Goal: Navigation & Orientation: Find specific page/section

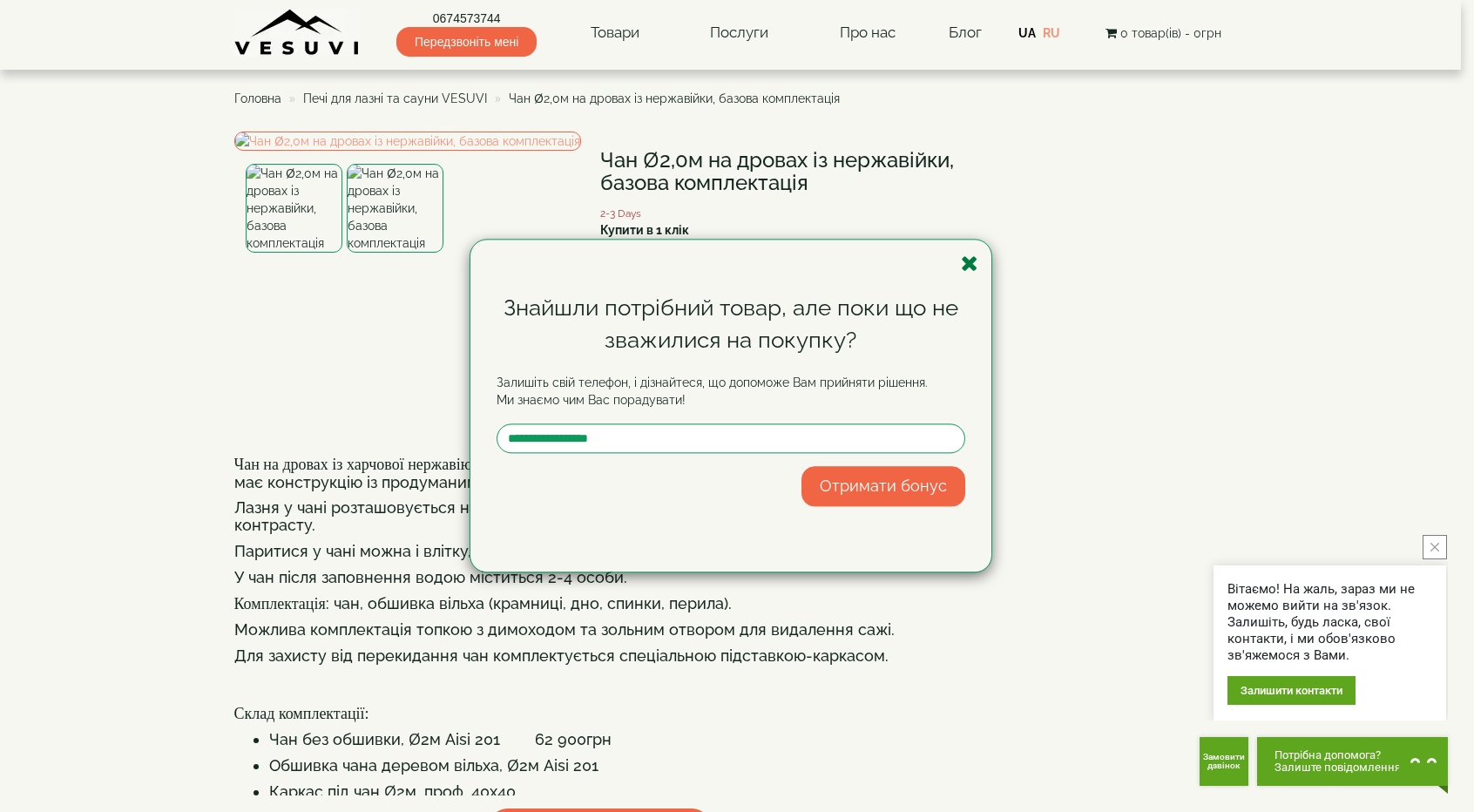
click at [963, 259] on icon "button" at bounding box center [970, 263] width 18 height 21
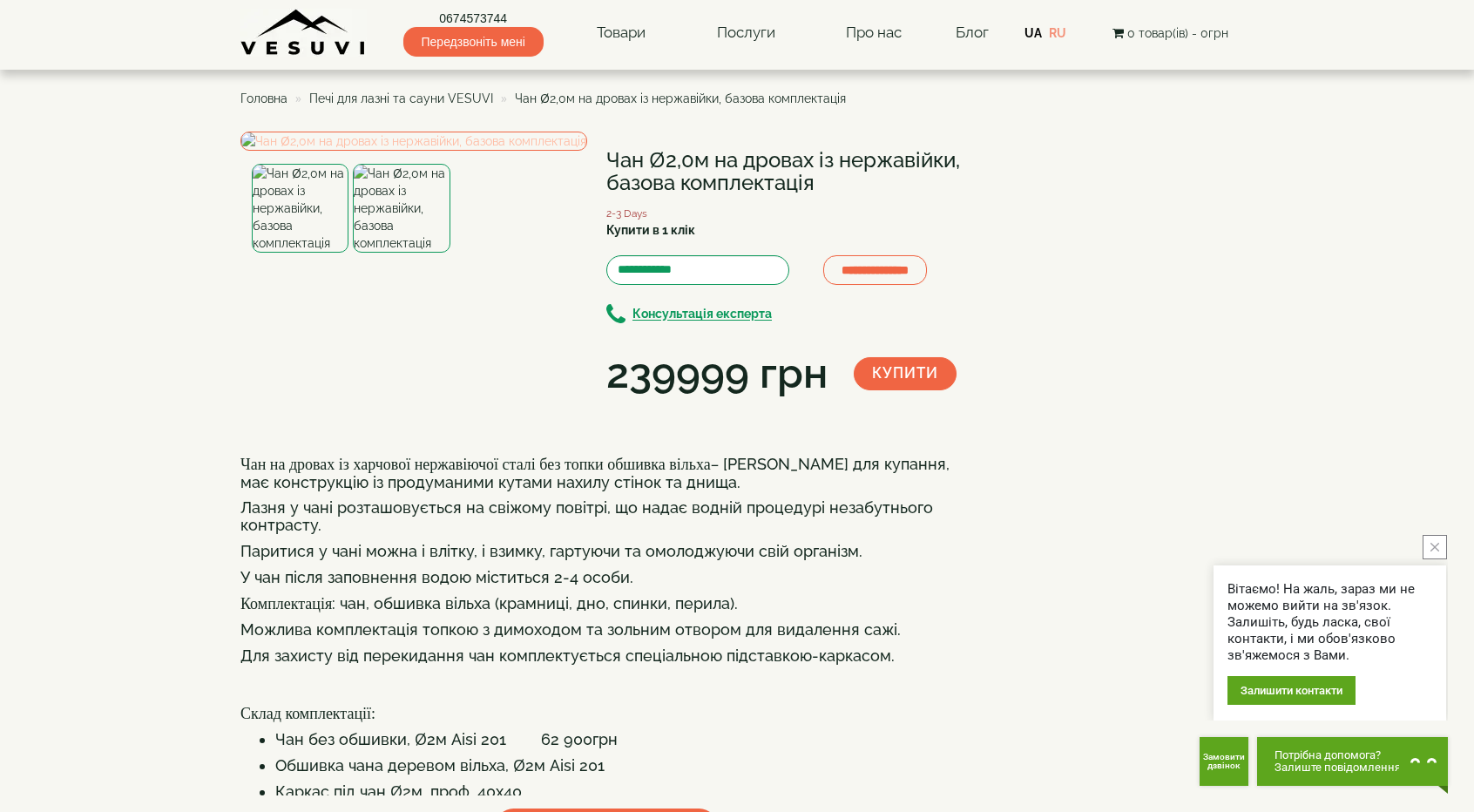
click at [445, 151] on img at bounding box center [414, 141] width 347 height 20
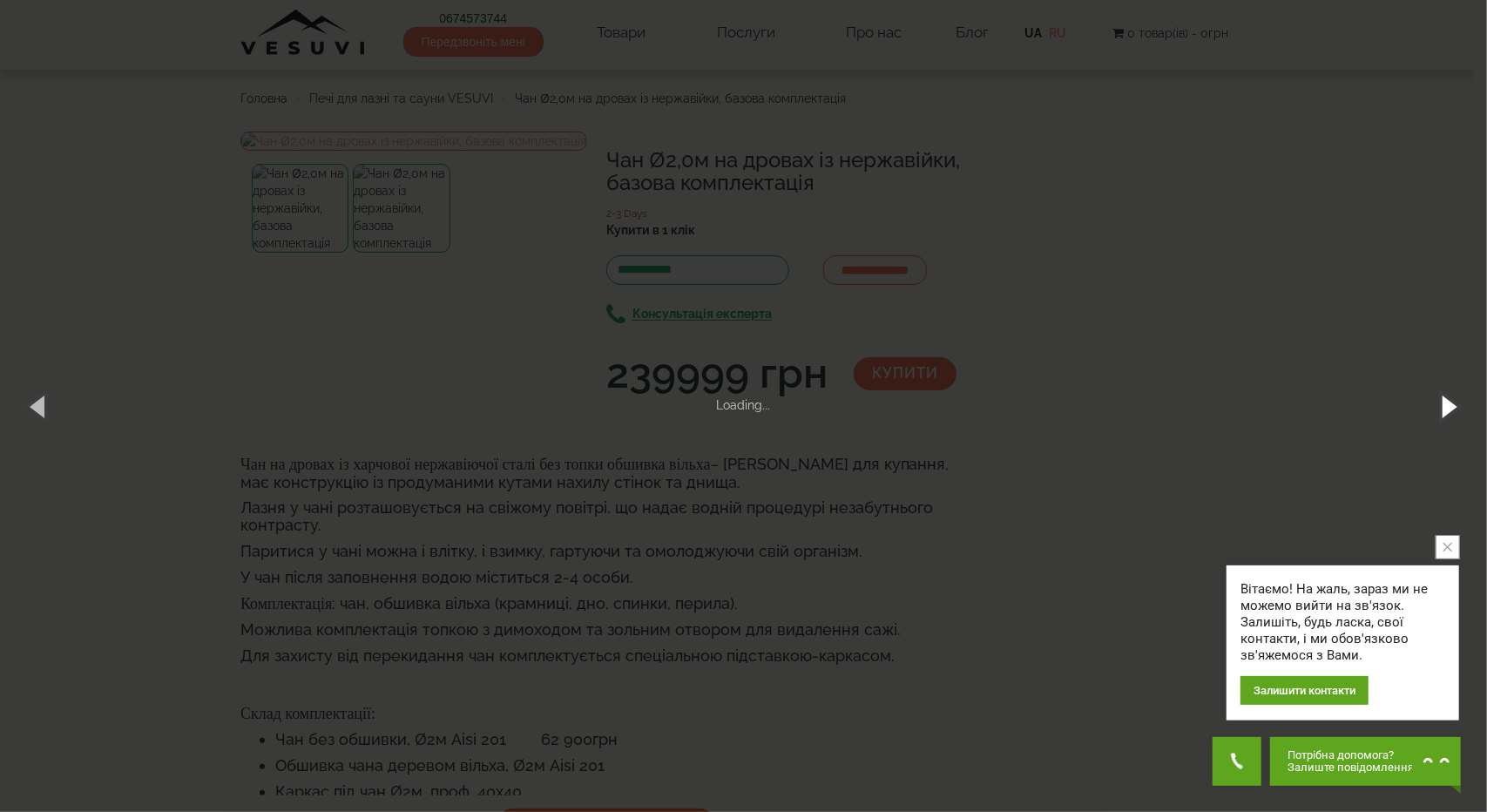
click at [1457, 416] on button "button" at bounding box center [1448, 406] width 78 height 96
drag, startPoint x: 1453, startPoint y: 416, endPoint x: 1384, endPoint y: 423, distance: 69.4
click at [1448, 418] on button "button" at bounding box center [1448, 406] width 78 height 96
click at [1258, 359] on div "× Чан Ø2,0м на дровах із нержавійки, базова комплектація 1 of 2 Loading..." at bounding box center [743, 406] width 1487 height 812
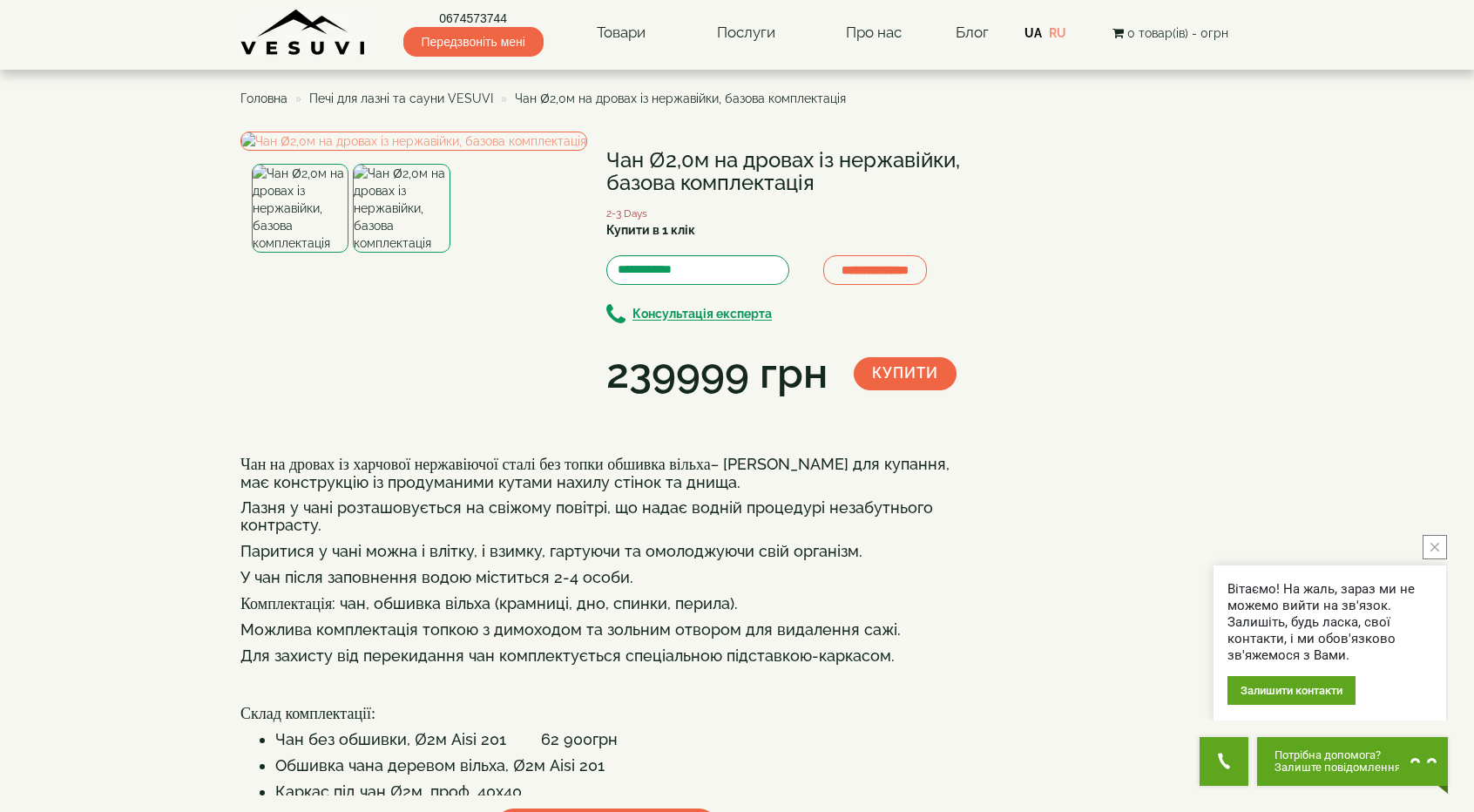
click at [408, 253] on img at bounding box center [401, 208] width 97 height 89
click at [237, 526] on div "**********" at bounding box center [737, 638] width 1019 height 1012
click at [438, 94] on span "Печі для лазні та сауни VESUVI" at bounding box center [401, 98] width 184 height 14
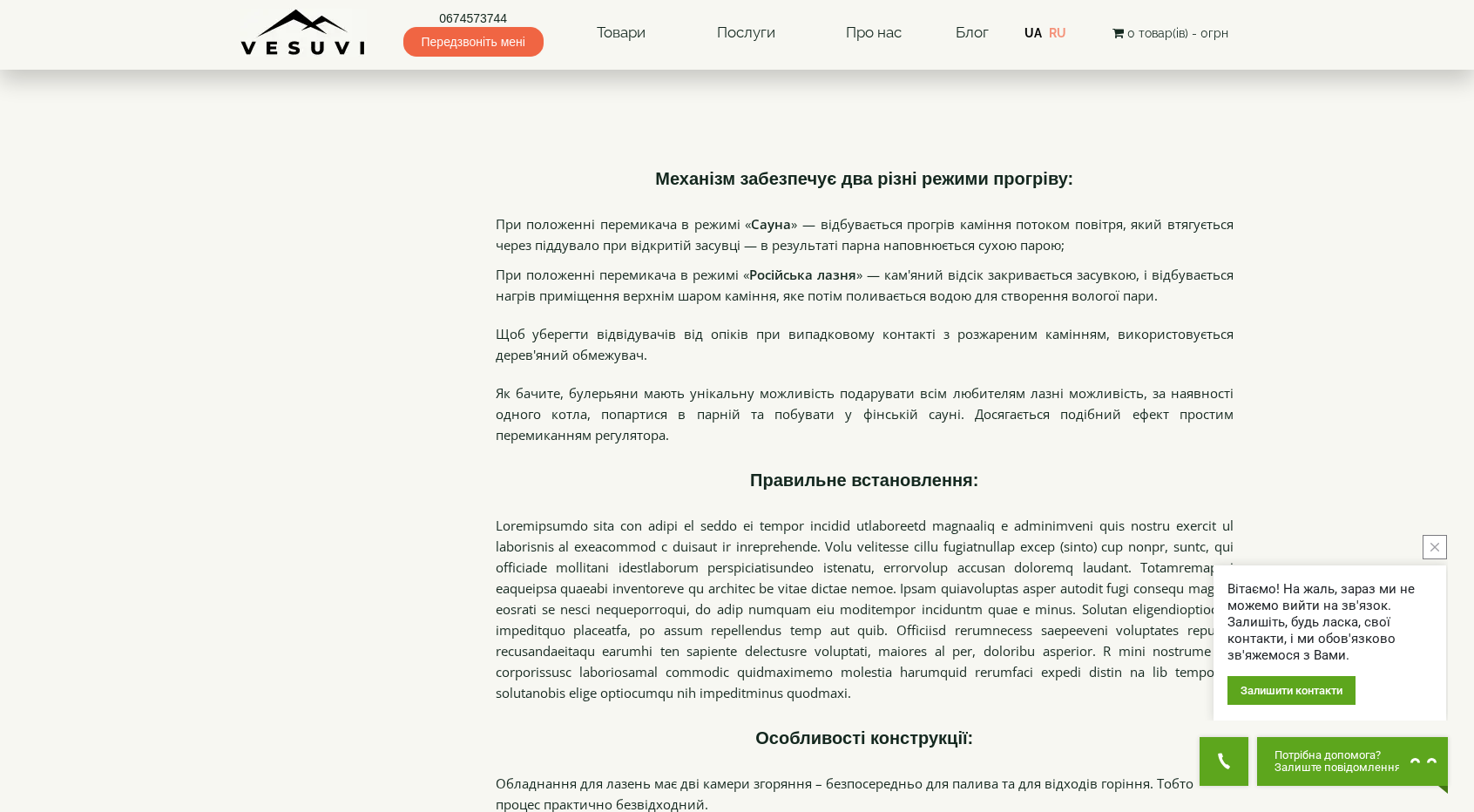
scroll to position [3136, 0]
